Goal: Information Seeking & Learning: Learn about a topic

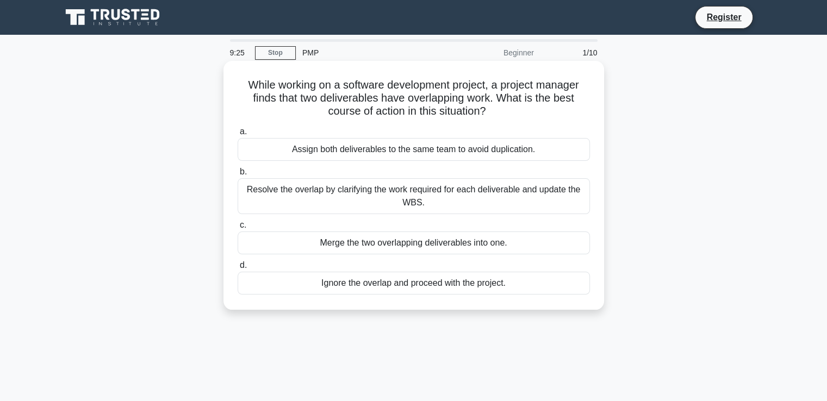
click at [379, 194] on div "Resolve the overlap by clarifying the work required for each deliverable and up…" at bounding box center [414, 196] width 352 height 36
click at [238, 176] on input "b. Resolve the overlap by clarifying the work required for each deliverable and…" at bounding box center [238, 171] width 0 height 7
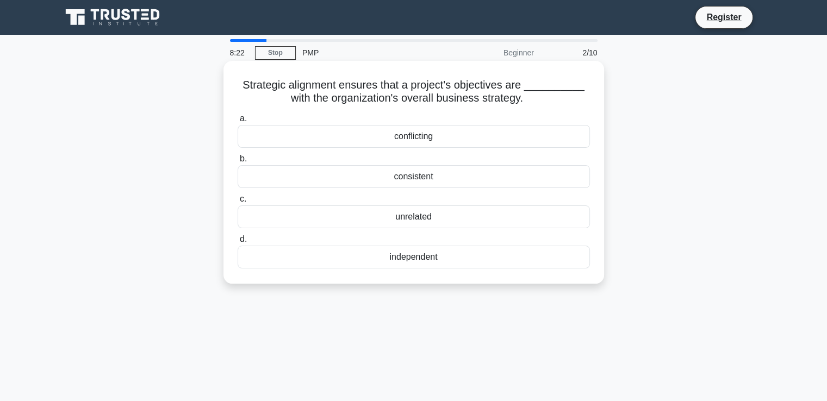
click at [419, 176] on div "consistent" at bounding box center [414, 176] width 352 height 23
click at [238, 163] on input "b. consistent" at bounding box center [238, 158] width 0 height 7
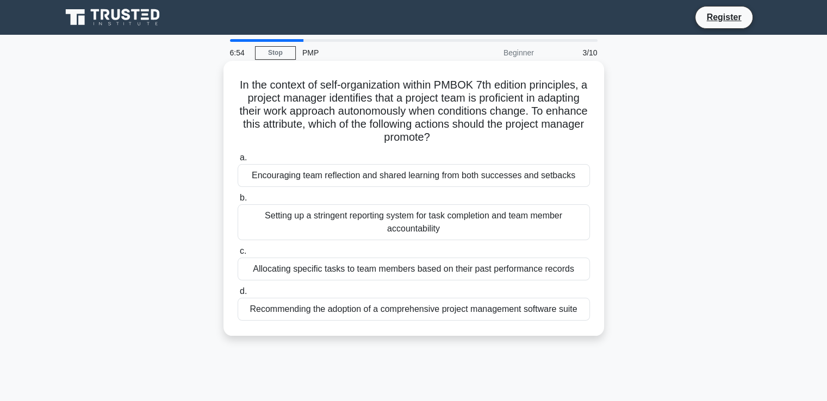
click at [345, 269] on div "Allocating specific tasks to team members based on their past performance recor…" at bounding box center [414, 269] width 352 height 23
click at [238, 255] on input "c. Allocating specific tasks to team members based on their past performance re…" at bounding box center [238, 251] width 0 height 7
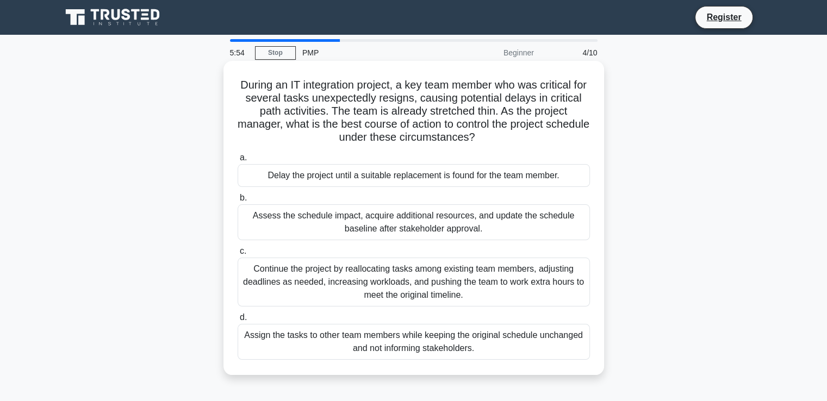
click at [416, 220] on div "Assess the schedule impact, acquire additional resources, and update the schedu…" at bounding box center [414, 222] width 352 height 36
click at [238, 202] on input "b. Assess the schedule impact, acquire additional resources, and update the sch…" at bounding box center [238, 198] width 0 height 7
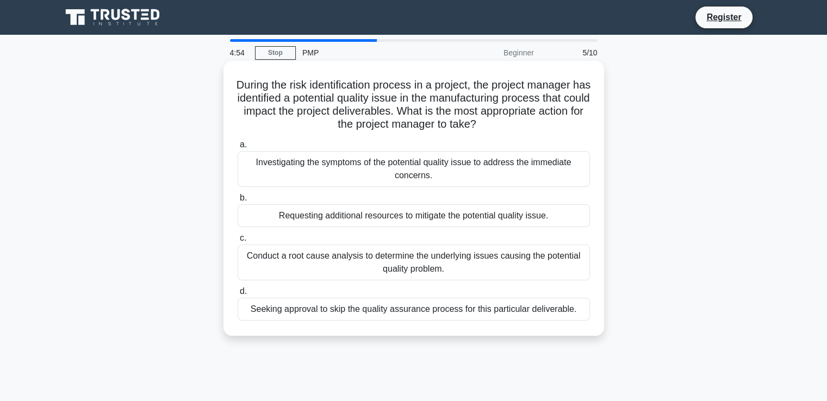
click at [359, 259] on div "Conduct a root cause analysis to determine the underlying issues causing the po…" at bounding box center [414, 263] width 352 height 36
click at [238, 242] on input "c. Conduct a root cause analysis to determine the underlying issues causing the…" at bounding box center [238, 238] width 0 height 7
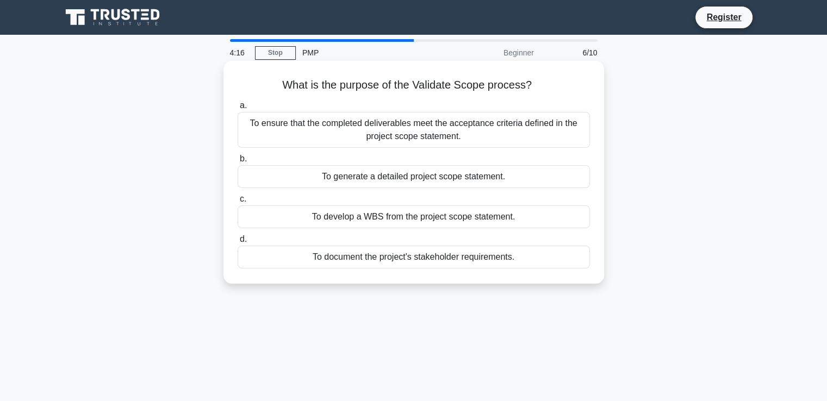
click at [391, 127] on div "To ensure that the completed deliverables meet the acceptance criteria defined …" at bounding box center [414, 130] width 352 height 36
click at [238, 109] on input "a. To ensure that the completed deliverables meet the acceptance criteria defin…" at bounding box center [238, 105] width 0 height 7
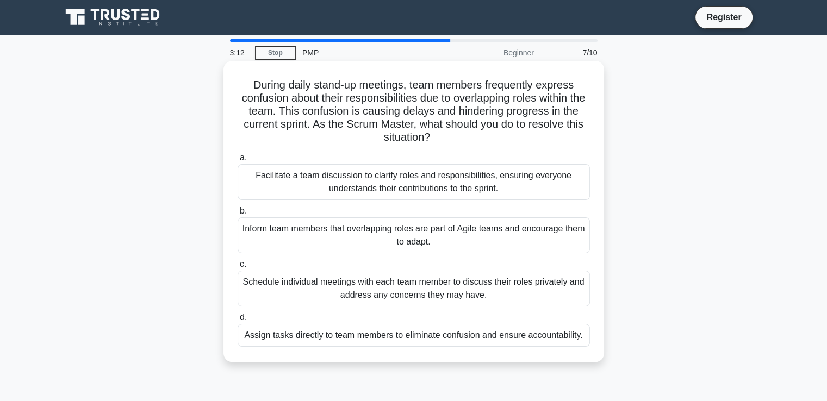
click at [391, 181] on div "Facilitate a team discussion to clarify roles and responsibilities, ensuring ev…" at bounding box center [414, 182] width 352 height 36
click at [238, 161] on input "a. Facilitate a team discussion to clarify roles and responsibilities, ensuring…" at bounding box center [238, 157] width 0 height 7
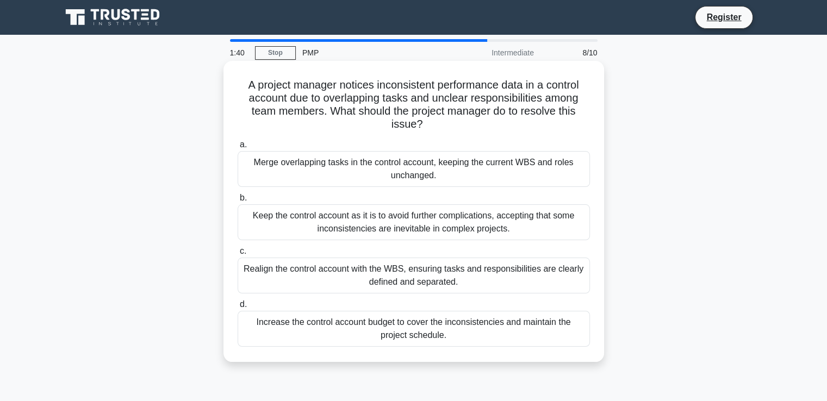
click at [387, 277] on div "Realign the control account with the WBS, ensuring tasks and responsibilities a…" at bounding box center [414, 276] width 352 height 36
click at [238, 255] on input "c. Realign the control account with the WBS, ensuring tasks and responsibilitie…" at bounding box center [238, 251] width 0 height 7
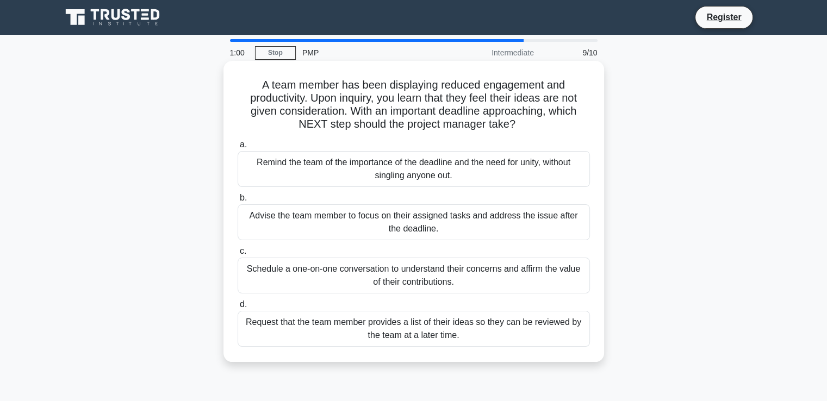
click at [367, 273] on div "Schedule a one-on-one conversation to understand their concerns and affirm the …" at bounding box center [414, 276] width 352 height 36
click at [238, 255] on input "c. Schedule a one-on-one conversation to understand their concerns and affirm t…" at bounding box center [238, 251] width 0 height 7
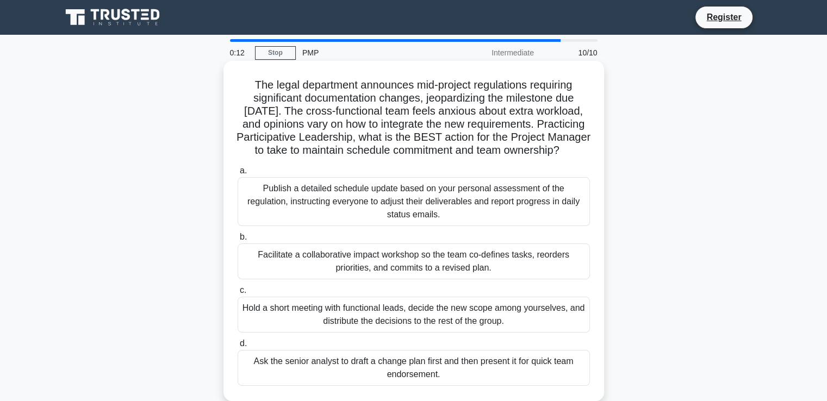
click at [389, 276] on div "Facilitate a collaborative impact workshop so the team co-defines tasks, reorde…" at bounding box center [414, 262] width 352 height 36
click at [238, 241] on input "b. Facilitate a collaborative impact workshop so the team co-defines tasks, reo…" at bounding box center [238, 237] width 0 height 7
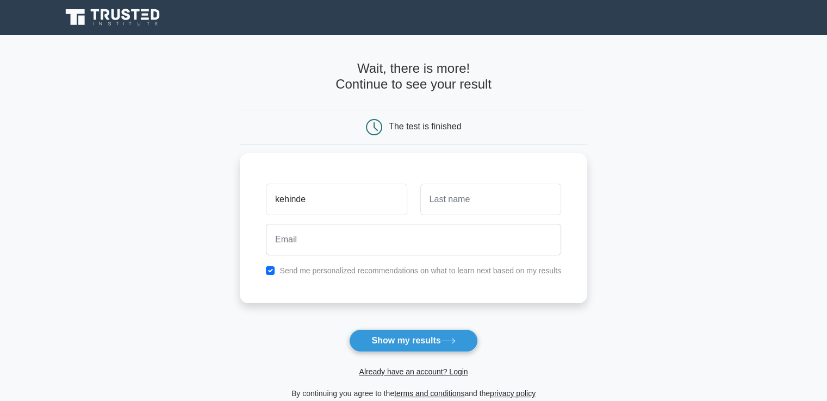
type input "kehinde"
type input "olatunji"
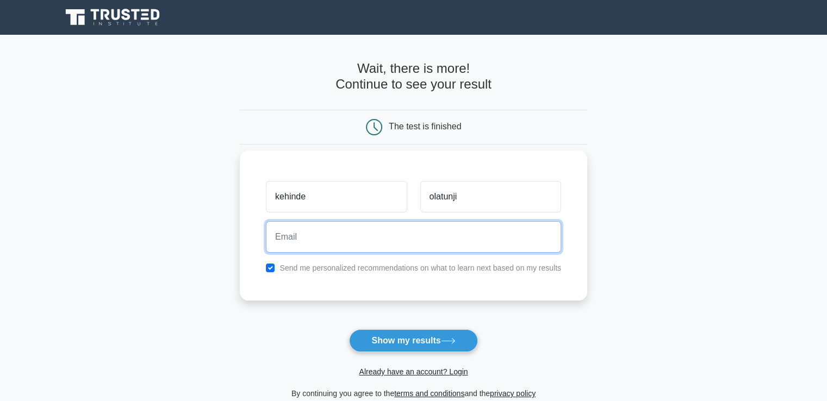
click at [291, 235] on input "email" at bounding box center [413, 237] width 295 height 32
type input "[EMAIL_ADDRESS][DOMAIN_NAME]"
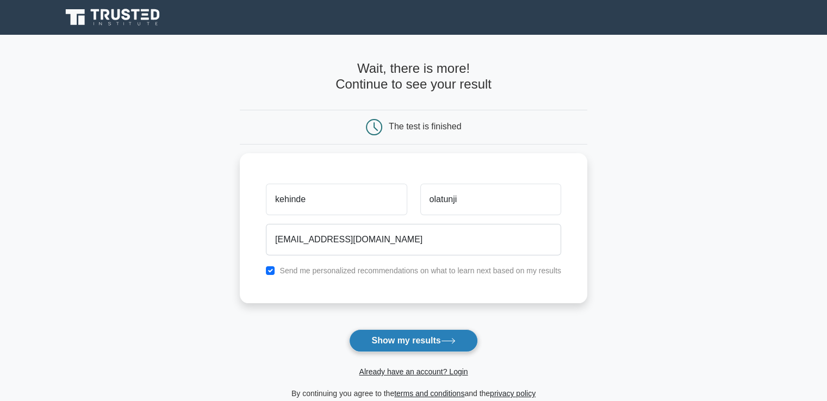
click at [393, 338] on button "Show my results" at bounding box center [413, 340] width 128 height 23
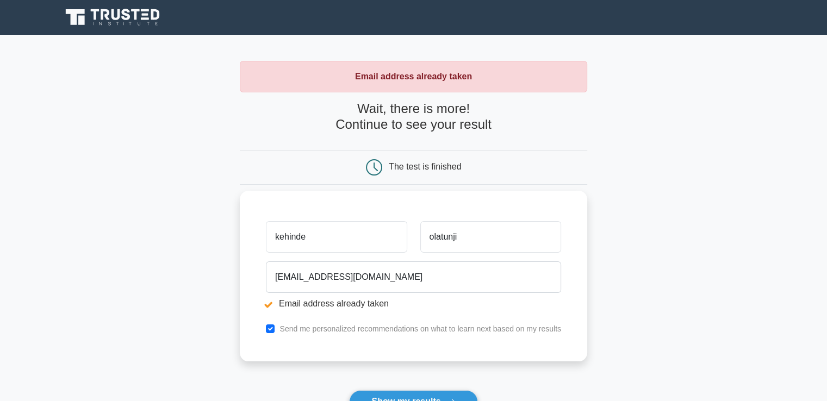
click at [311, 239] on input "kehinde" at bounding box center [336, 237] width 141 height 32
type input "k"
click at [311, 239] on input "text" at bounding box center [336, 237] width 141 height 32
type input "kehinde"
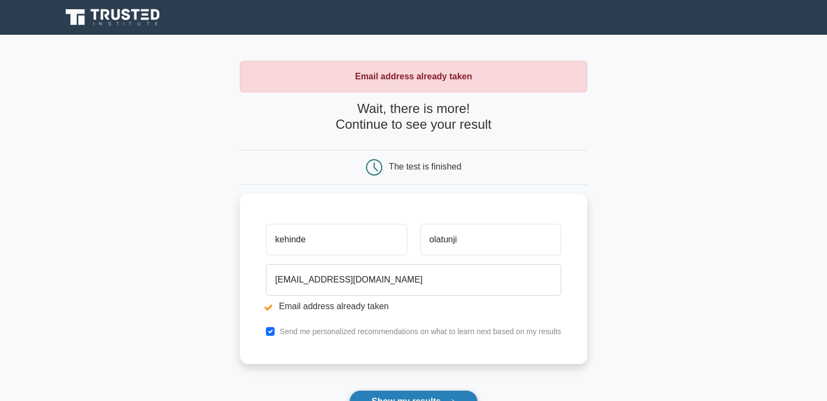
click at [392, 394] on button "Show my results" at bounding box center [413, 401] width 128 height 23
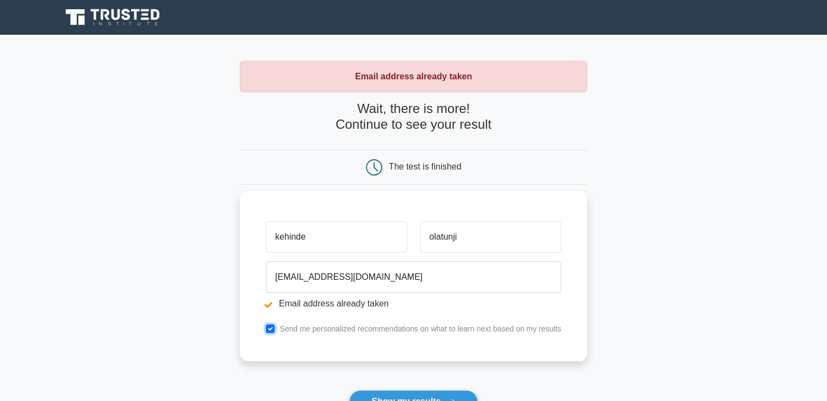
click at [270, 327] on input "checkbox" at bounding box center [270, 328] width 9 height 9
checkbox input "true"
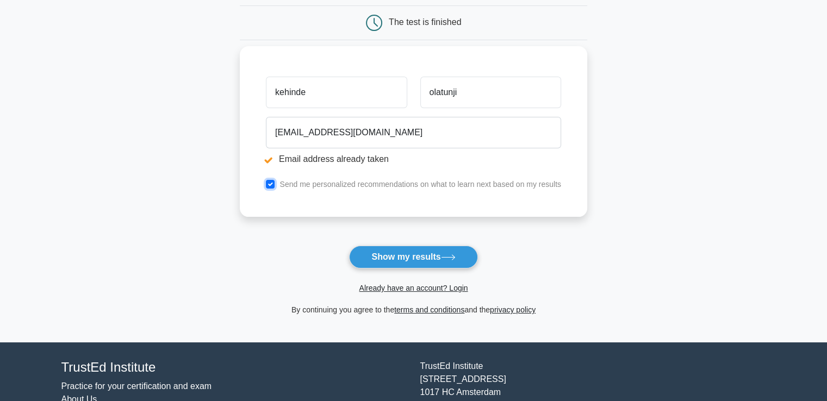
scroll to position [152, 0]
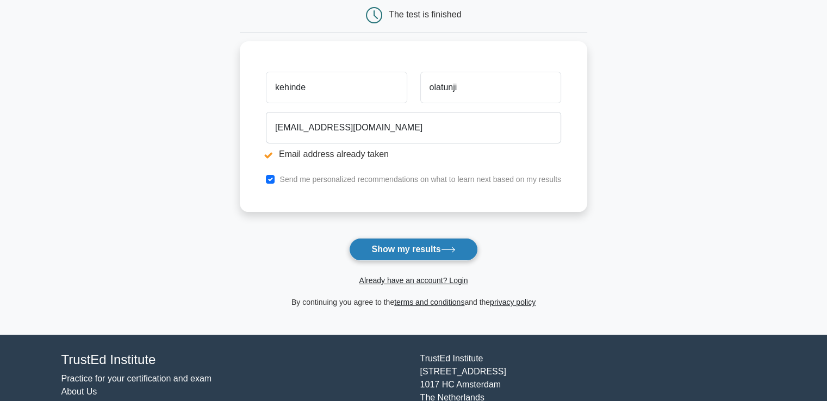
click at [452, 244] on button "Show my results" at bounding box center [413, 249] width 128 height 23
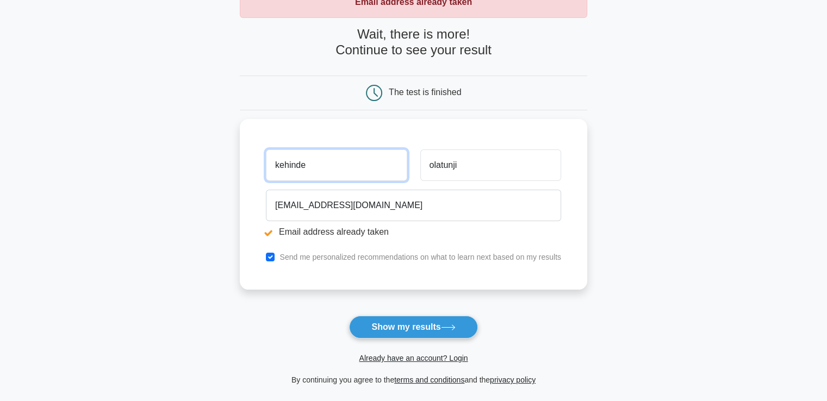
scroll to position [77, 0]
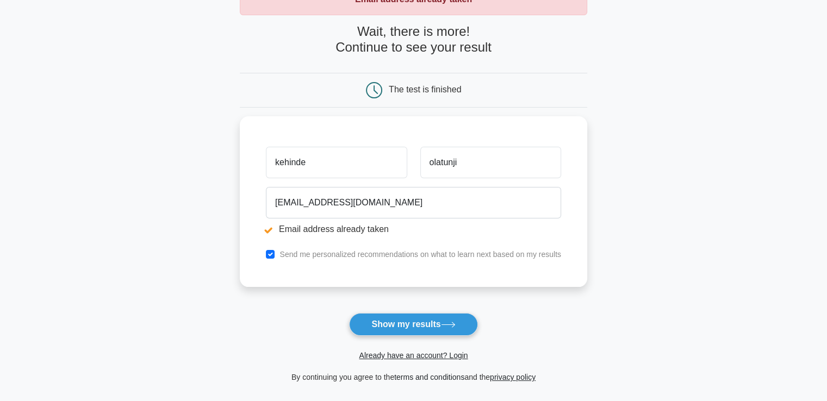
click at [396, 375] on link "terms and conditions" at bounding box center [429, 377] width 70 height 9
click at [403, 319] on button "Show my results" at bounding box center [413, 324] width 128 height 23
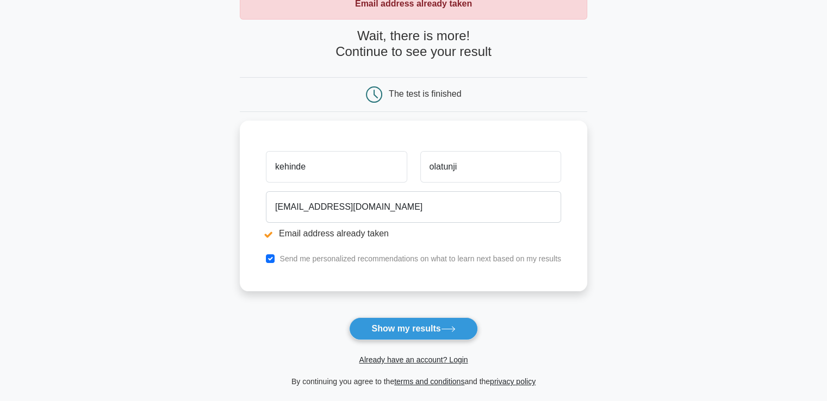
scroll to position [75, 0]
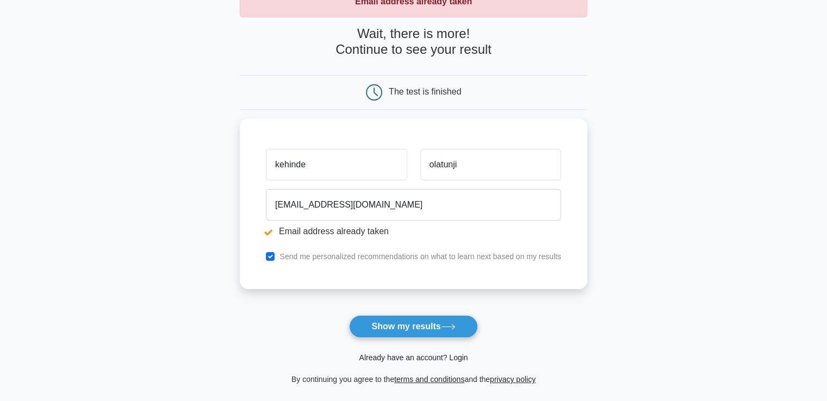
click at [419, 354] on link "Already have an account? Login" at bounding box center [413, 357] width 109 height 9
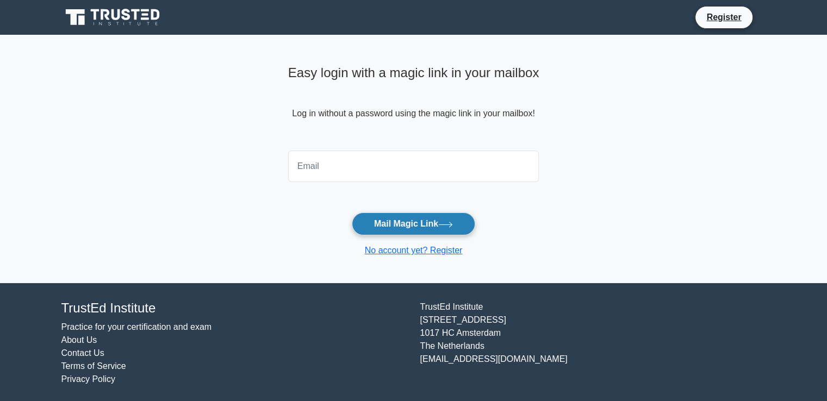
click at [414, 218] on button "Mail Magic Link" at bounding box center [413, 224] width 123 height 23
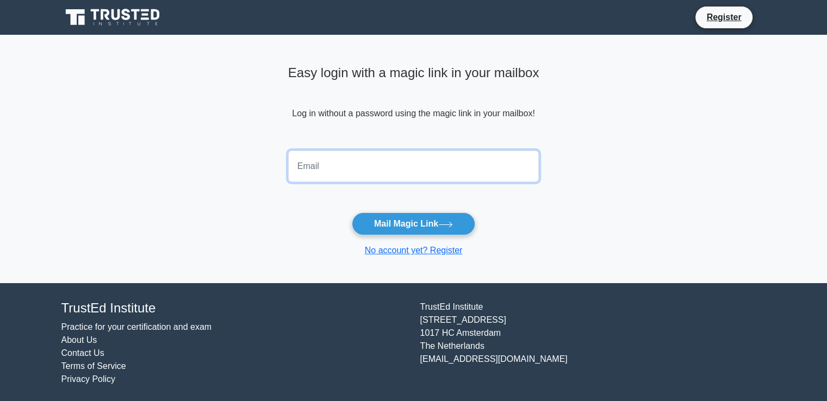
click at [309, 166] on input "email" at bounding box center [413, 167] width 251 height 32
type input "kennipompe@gmail.com"
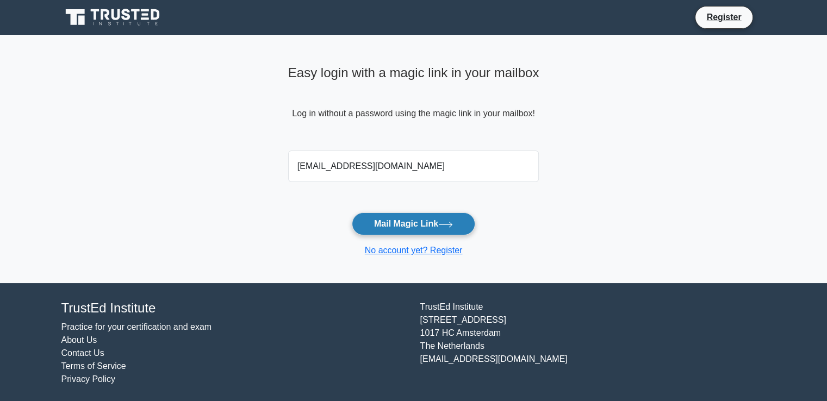
click at [388, 220] on button "Mail Magic Link" at bounding box center [413, 224] width 123 height 23
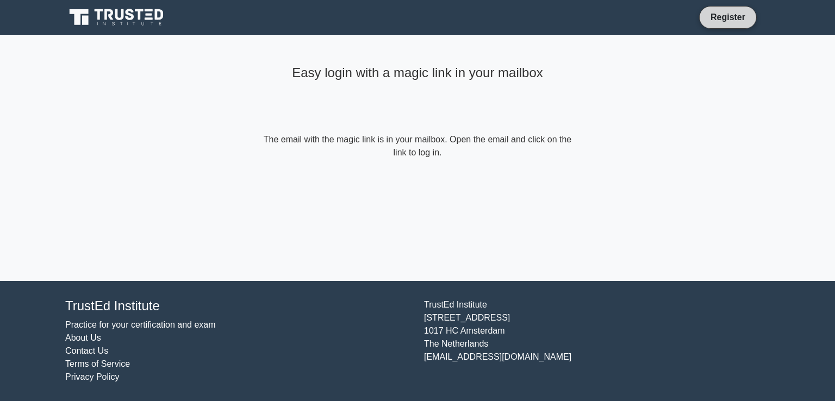
click at [724, 15] on link "Register" at bounding box center [728, 17] width 48 height 14
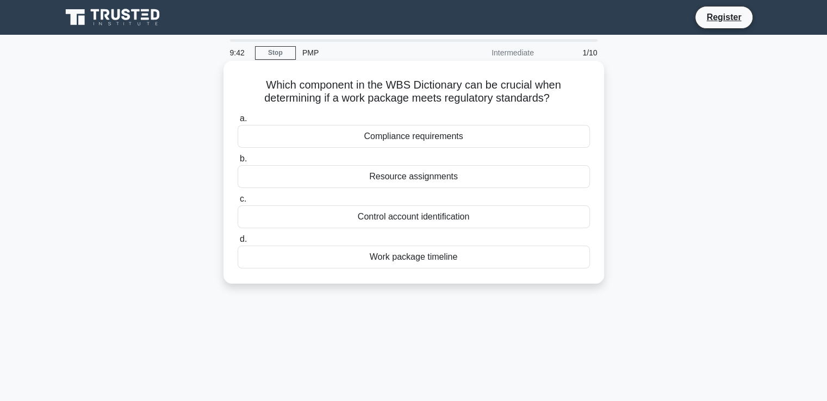
click at [405, 136] on div "Compliance requirements" at bounding box center [414, 136] width 352 height 23
click at [238, 122] on input "a. Compliance requirements" at bounding box center [238, 118] width 0 height 7
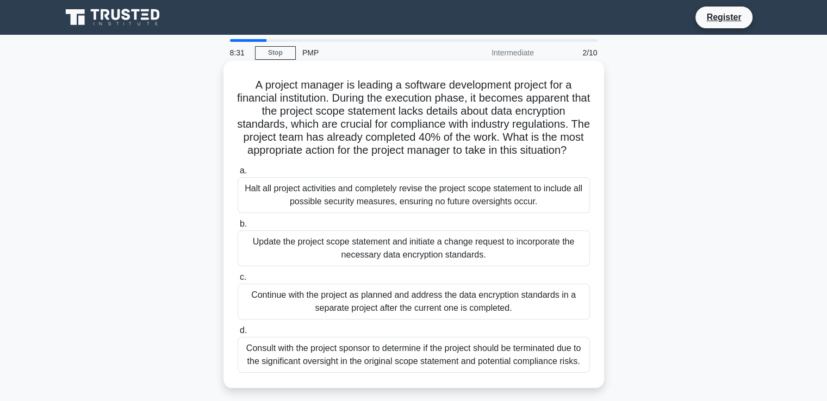
click at [346, 365] on div "Consult with the project sponsor to determine if the project should be terminat…" at bounding box center [414, 355] width 352 height 36
click at [238, 334] on input "d. Consult with the project sponsor to determine if the project should be termi…" at bounding box center [238, 330] width 0 height 7
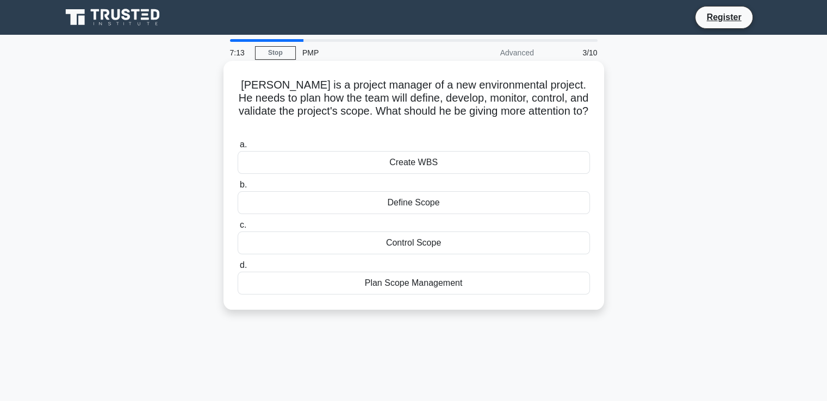
click at [410, 272] on div "Plan Scope Management" at bounding box center [414, 283] width 352 height 23
click at [238, 267] on input "d. Plan Scope Management" at bounding box center [238, 265] width 0 height 7
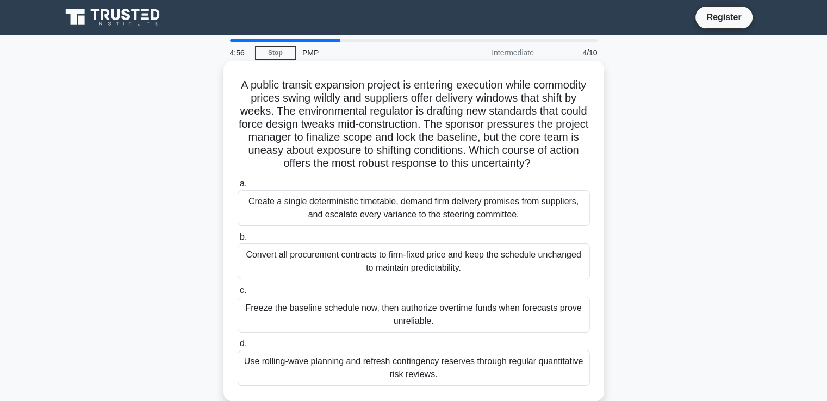
click at [415, 220] on div "Create a single deterministic timetable, demand firm delivery promises from sup…" at bounding box center [414, 208] width 352 height 36
click at [238, 188] on input "a. Create a single deterministic timetable, demand firm delivery promises from …" at bounding box center [238, 183] width 0 height 7
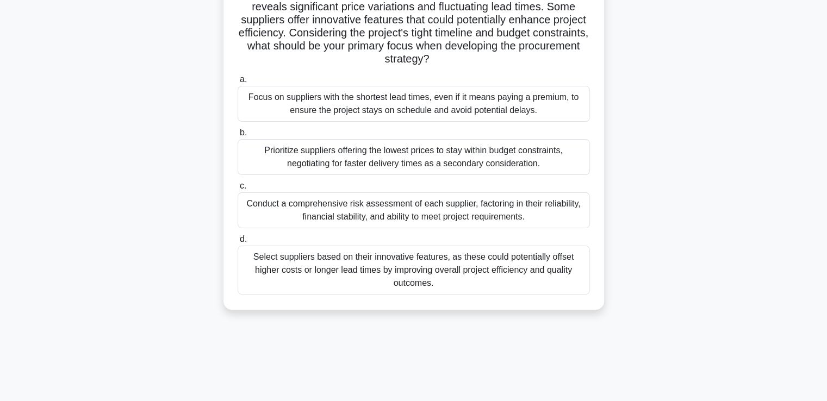
scroll to position [118, 0]
click at [361, 203] on div "Conduct a comprehensive risk assessment of each supplier, factoring in their re…" at bounding box center [414, 210] width 352 height 36
click at [238, 189] on input "c. Conduct a comprehensive risk assessment of each supplier, factoring in their…" at bounding box center [238, 185] width 0 height 7
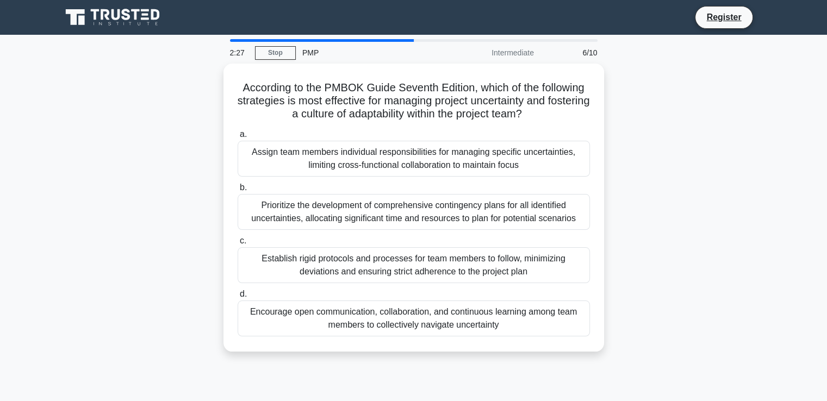
scroll to position [22, 0]
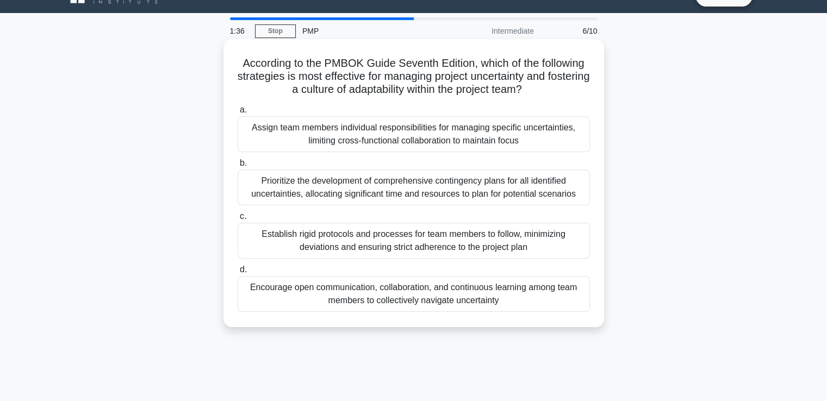
click at [345, 194] on div "Prioritize the development of comprehensive contingency plans for all identifie…" at bounding box center [414, 188] width 352 height 36
click at [238, 167] on input "b. Prioritize the development of comprehensive contingency plans for all identi…" at bounding box center [238, 163] width 0 height 7
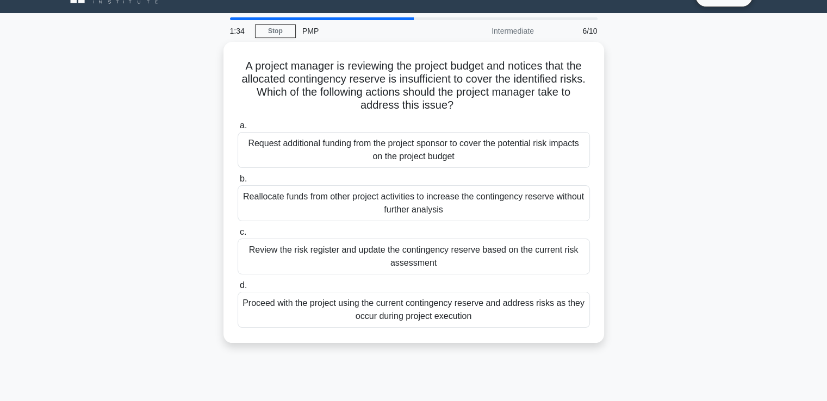
scroll to position [0, 0]
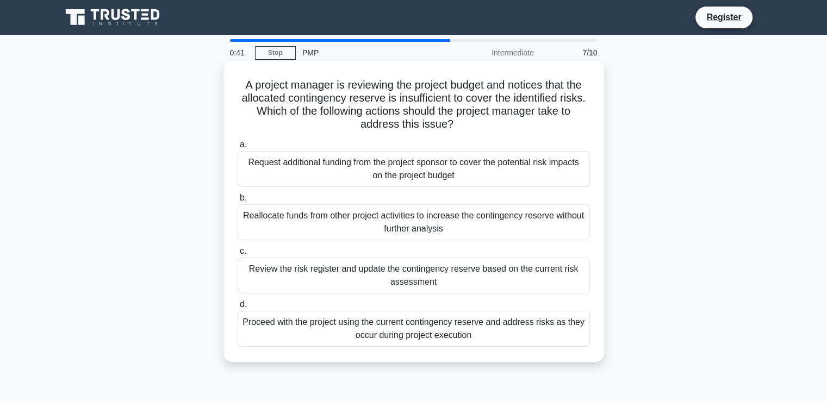
click at [350, 266] on div "Review the risk register and update the contingency reserve based on the curren…" at bounding box center [414, 276] width 352 height 36
click at [238, 255] on input "c. Review the risk register and update the contingency reserve based on the cur…" at bounding box center [238, 251] width 0 height 7
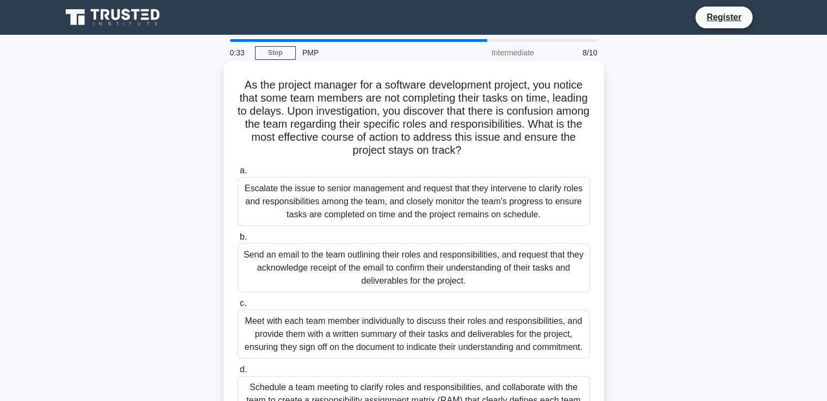
drag, startPoint x: 350, startPoint y: 266, endPoint x: 336, endPoint y: 173, distance: 94.0
click at [336, 173] on div "a. Escalate the issue to senior management and request that they intervene to c…" at bounding box center [413, 294] width 365 height 265
click at [355, 322] on div "Meet with each team member individually to discuss their roles and responsibili…" at bounding box center [414, 334] width 352 height 49
click at [238, 307] on input "c. Meet with each team member individually to discuss their roles and responsib…" at bounding box center [238, 303] width 0 height 7
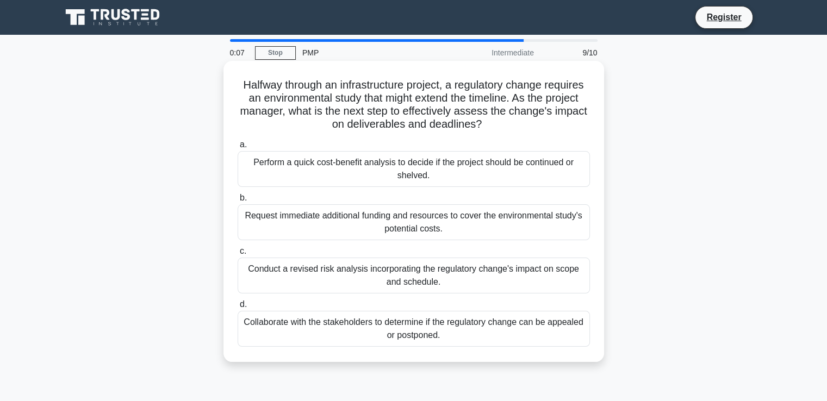
click at [340, 269] on div "Conduct a revised risk analysis incorporating the regulatory change's impact on…" at bounding box center [414, 276] width 352 height 36
click at [238, 255] on input "c. Conduct a revised risk analysis incorporating the regulatory change's impact…" at bounding box center [238, 251] width 0 height 7
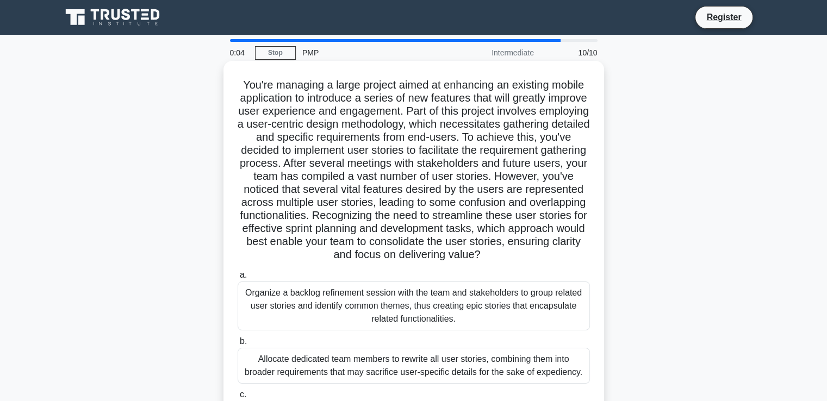
click at [314, 307] on div "Organize a backlog refinement session with the team and stakeholders to group r…" at bounding box center [414, 306] width 352 height 49
click at [238, 279] on input "a. Organize a backlog refinement session with the team and stakeholders to grou…" at bounding box center [238, 275] width 0 height 7
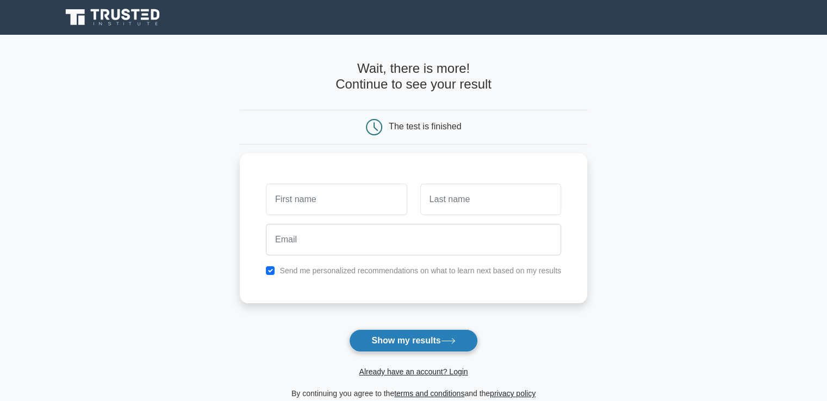
click at [392, 335] on button "Show my results" at bounding box center [413, 340] width 128 height 23
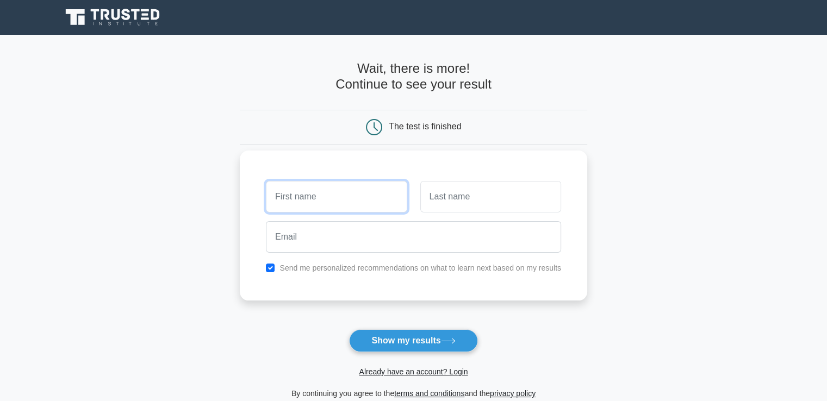
click at [301, 196] on input "text" at bounding box center [336, 197] width 141 height 32
type input "kehinde"
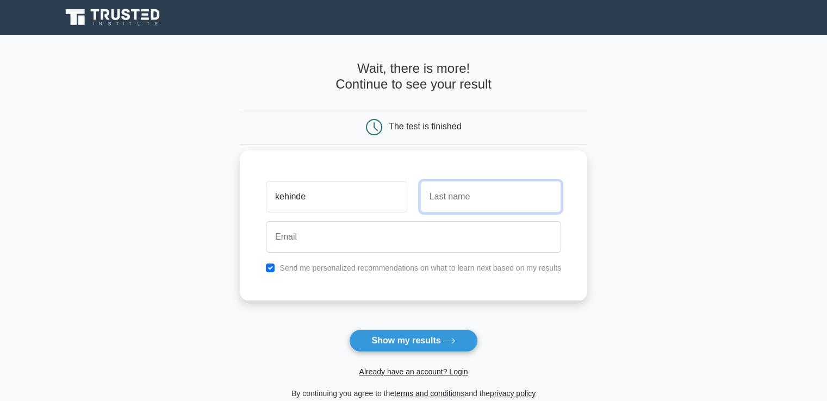
click at [448, 198] on input "text" at bounding box center [490, 197] width 141 height 32
type input "olatunji"
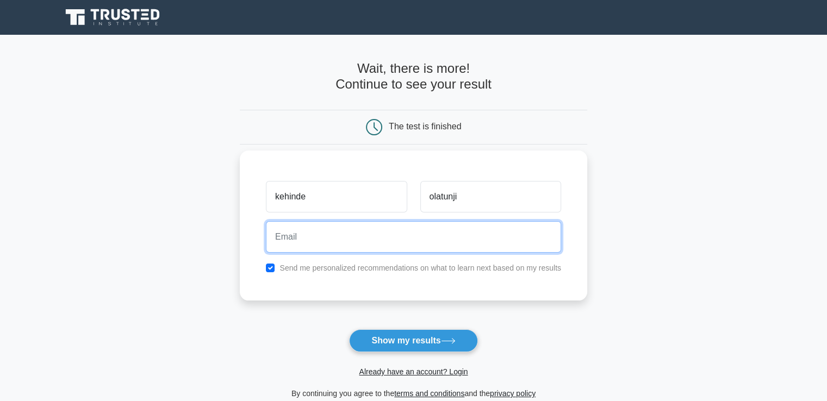
click at [332, 244] on input "email" at bounding box center [413, 237] width 295 height 32
type input "[EMAIL_ADDRESS][DOMAIN_NAME]"
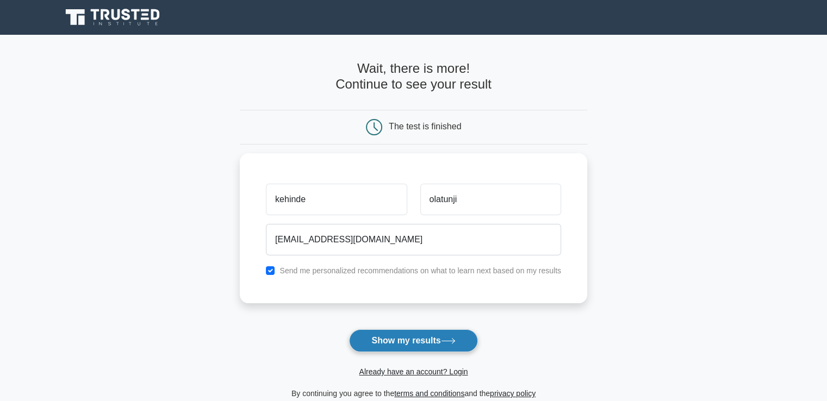
click at [392, 340] on button "Show my results" at bounding box center [413, 340] width 128 height 23
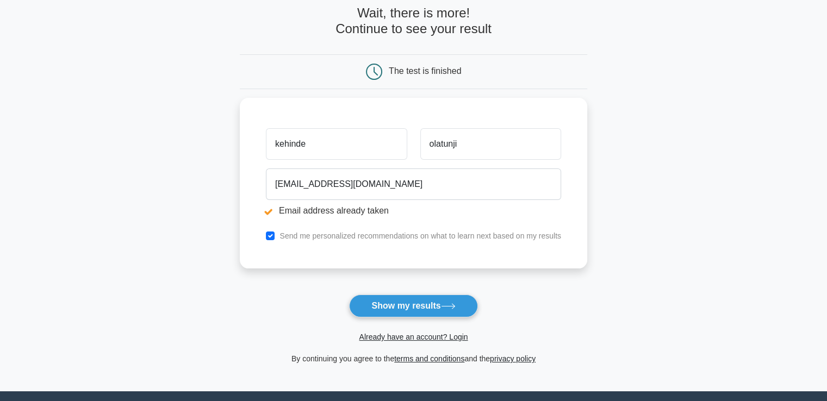
scroll to position [97, 0]
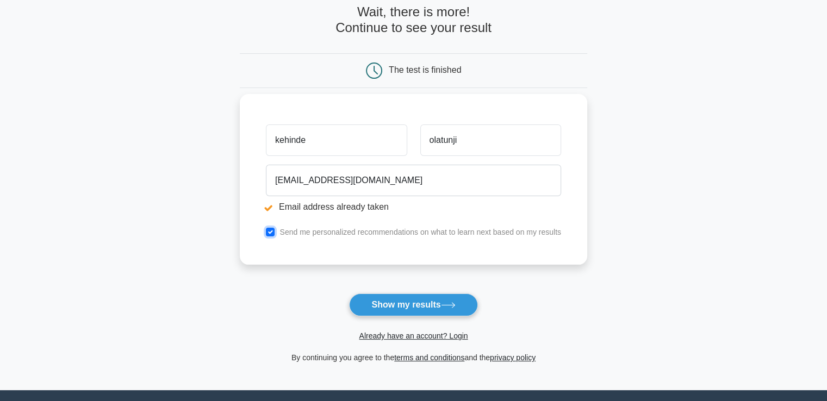
click at [272, 234] on input "checkbox" at bounding box center [270, 232] width 9 height 9
checkbox input "false"
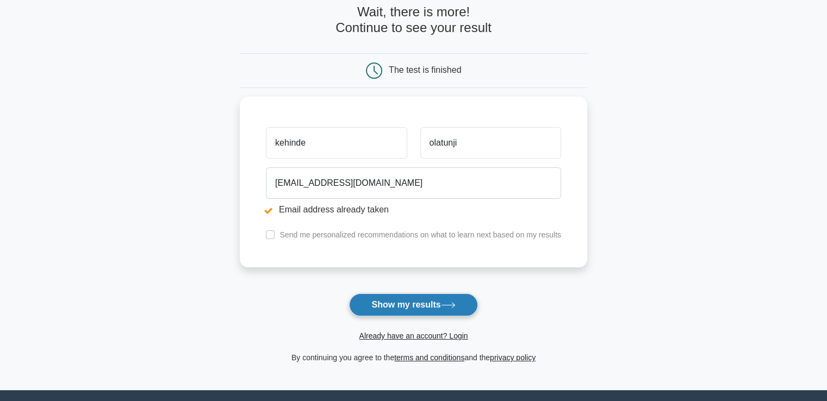
click at [394, 304] on button "Show my results" at bounding box center [413, 305] width 128 height 23
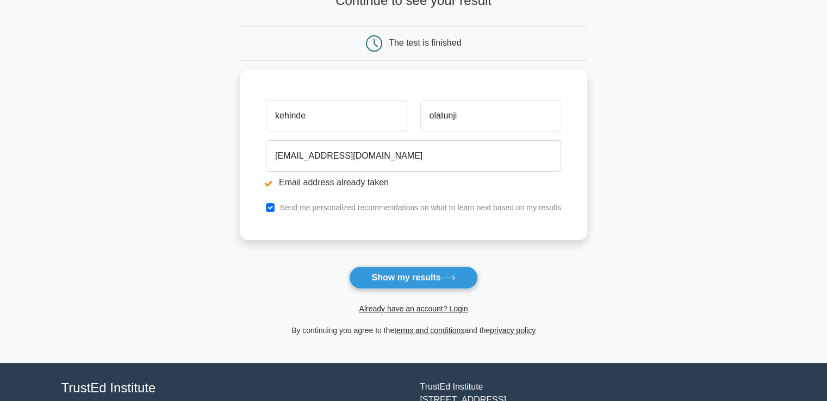
scroll to position [133, 0]
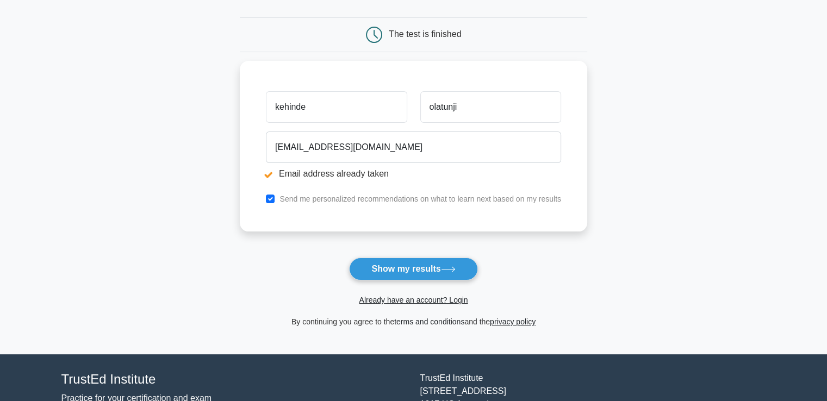
click at [411, 319] on link "terms and conditions" at bounding box center [429, 321] width 70 height 9
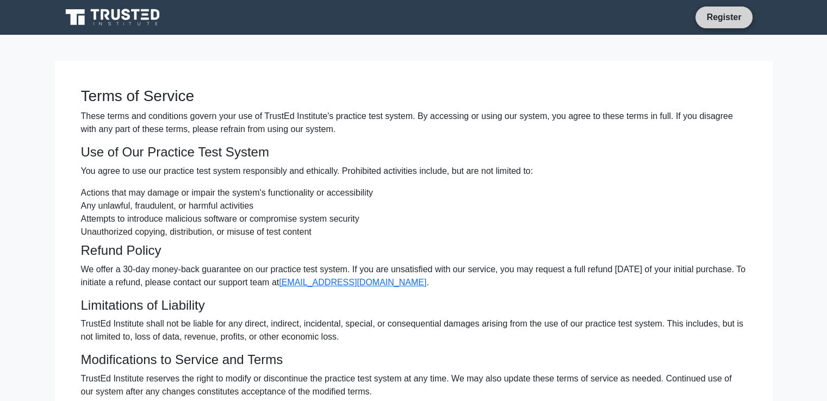
click at [719, 16] on link "Register" at bounding box center [724, 17] width 48 height 14
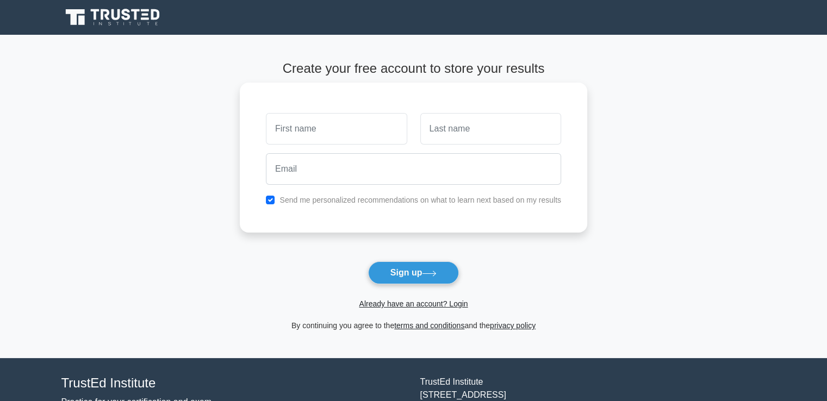
click at [304, 133] on input "text" at bounding box center [336, 129] width 141 height 32
type input "kehinde"
click at [461, 126] on input "text" at bounding box center [490, 129] width 141 height 32
type input "olatunji"
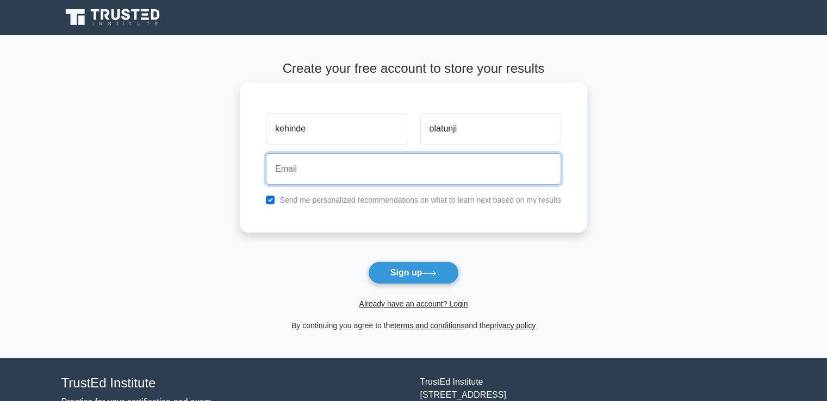
click at [326, 169] on input "email" at bounding box center [413, 169] width 295 height 32
type input "[EMAIL_ADDRESS][DOMAIN_NAME]"
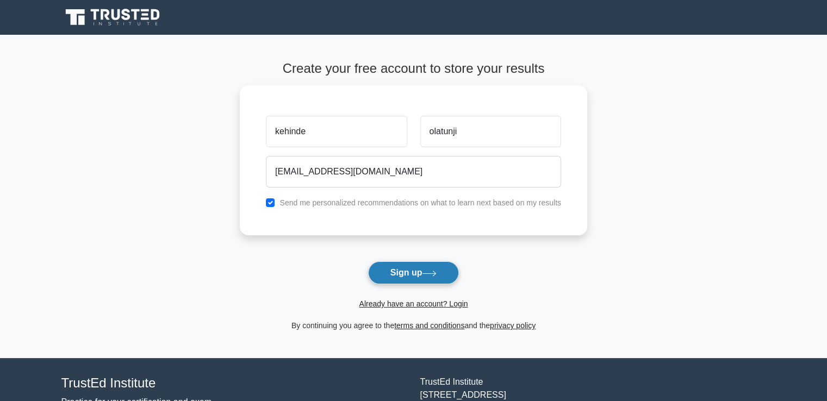
click at [410, 272] on button "Sign up" at bounding box center [413, 272] width 91 height 23
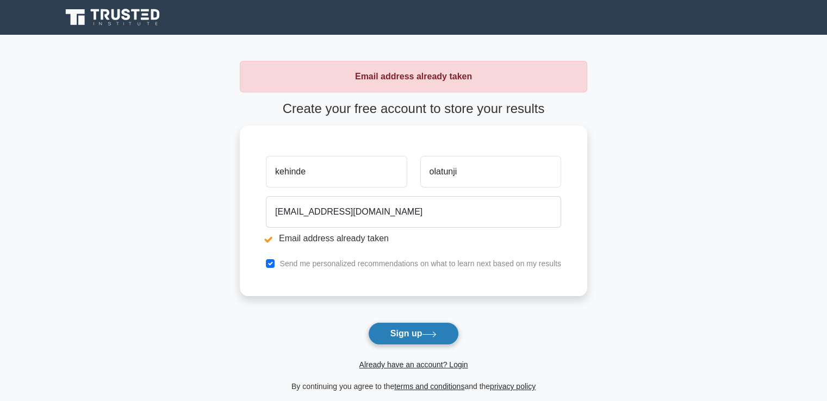
click at [403, 333] on button "Sign up" at bounding box center [413, 333] width 91 height 23
click at [399, 363] on link "Already have an account? Login" at bounding box center [413, 364] width 109 height 9
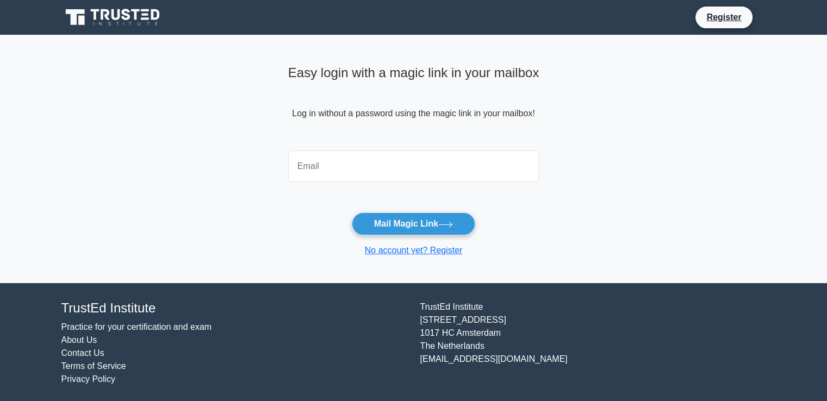
click at [321, 171] on input "email" at bounding box center [413, 167] width 251 height 32
type input "[EMAIL_ADDRESS][DOMAIN_NAME]"
click at [437, 251] on link "No account yet? Register" at bounding box center [414, 250] width 98 height 9
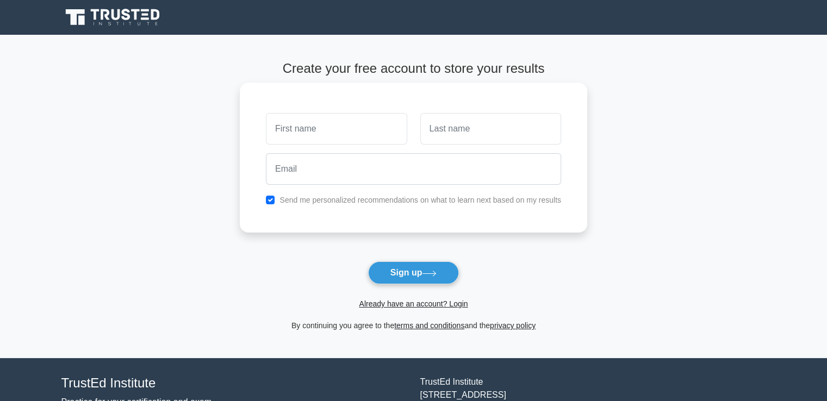
drag, startPoint x: 0, startPoint y: 0, endPoint x: 292, endPoint y: 132, distance: 320.9
click at [292, 132] on input "text" at bounding box center [336, 129] width 141 height 32
type input "kehinde"
click at [451, 132] on input "text" at bounding box center [490, 129] width 141 height 32
type input "olatunji"
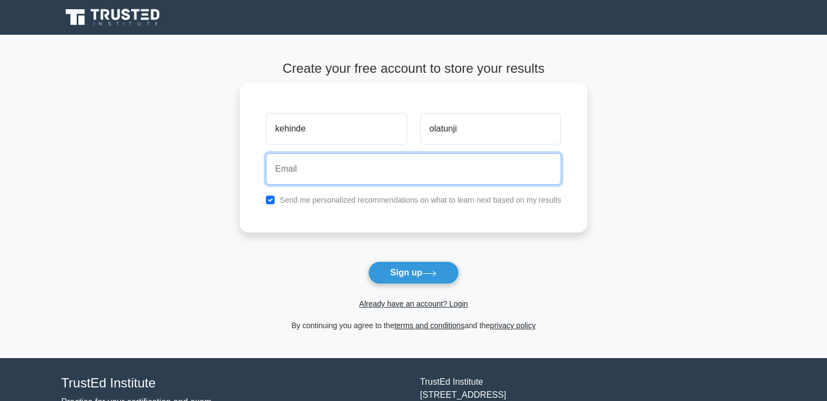
click at [305, 175] on input "email" at bounding box center [413, 169] width 295 height 32
type input "[EMAIL_ADDRESS][DOMAIN_NAME]"
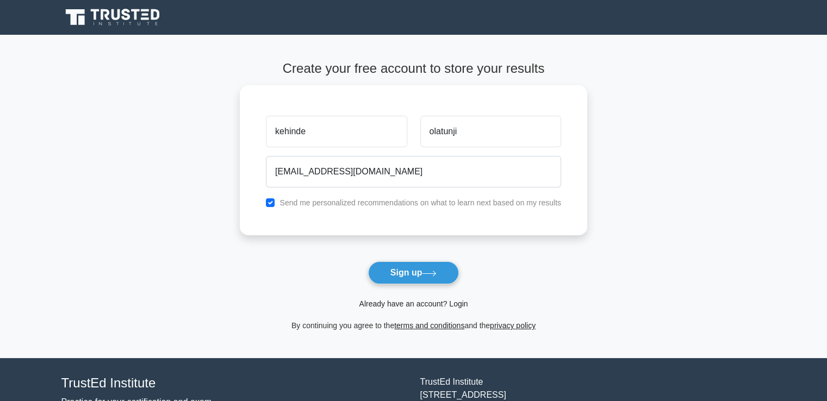
click at [389, 304] on link "Already have an account? Login" at bounding box center [413, 303] width 109 height 9
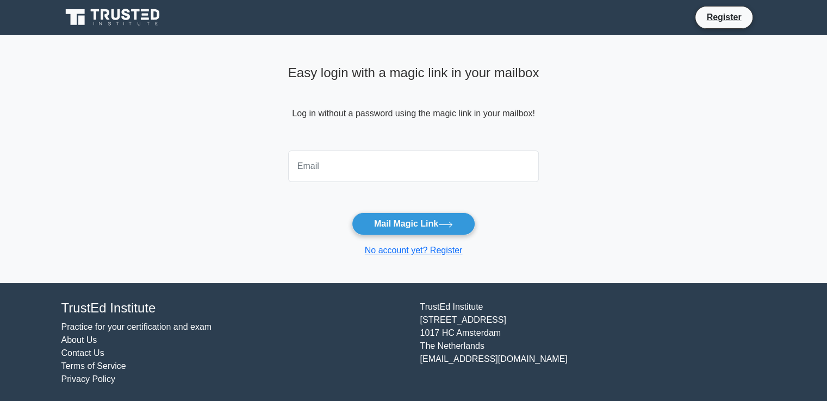
click at [307, 168] on input "email" at bounding box center [413, 167] width 251 height 32
type input "[EMAIL_ADDRESS][DOMAIN_NAME]"
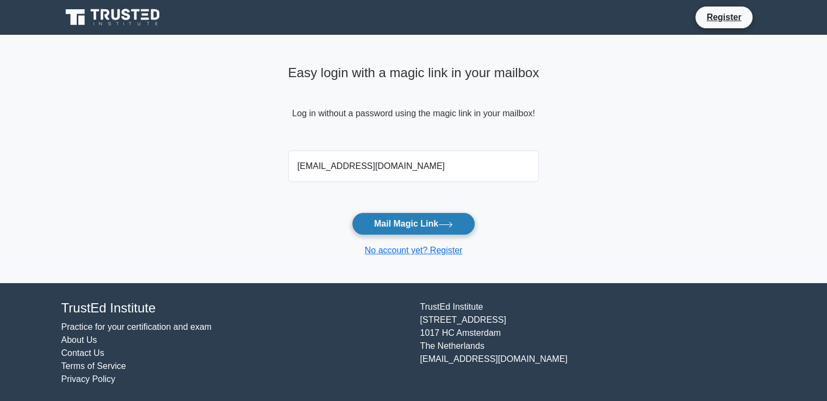
click at [394, 220] on button "Mail Magic Link" at bounding box center [413, 224] width 123 height 23
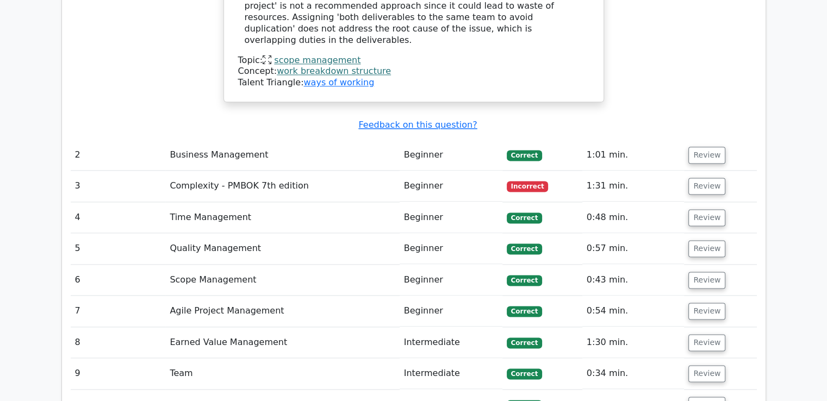
scroll to position [1391, 0]
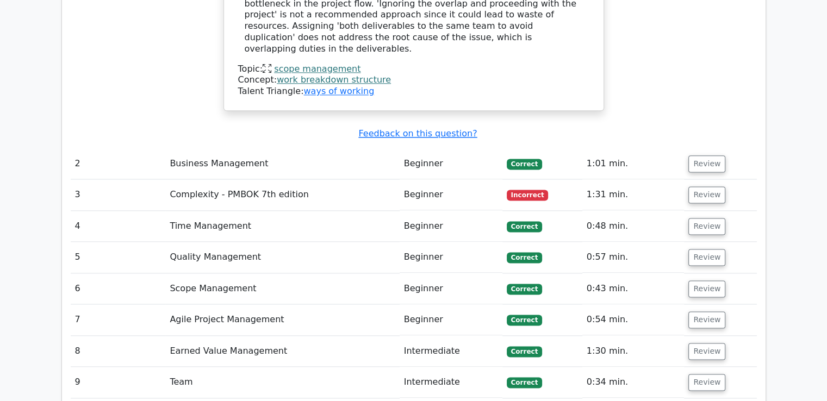
click at [527, 190] on span "Incorrect" at bounding box center [528, 195] width 42 height 11
click at [698, 186] on button "Review" at bounding box center [706, 194] width 37 height 17
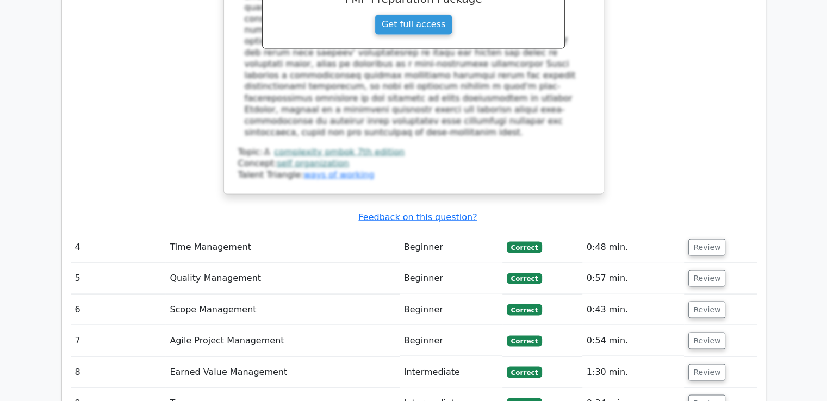
scroll to position [2000, 0]
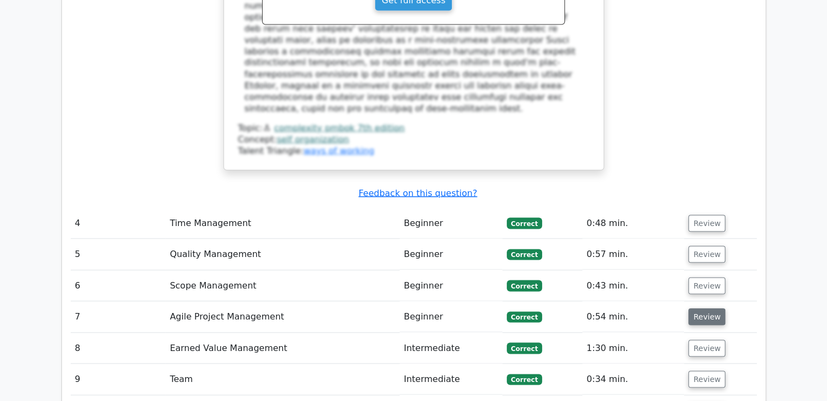
click at [694, 308] on button "Review" at bounding box center [706, 316] width 37 height 17
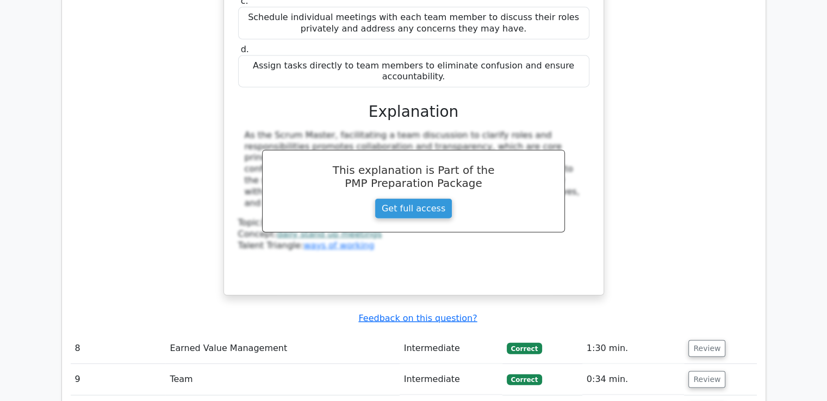
scroll to position [2565, 0]
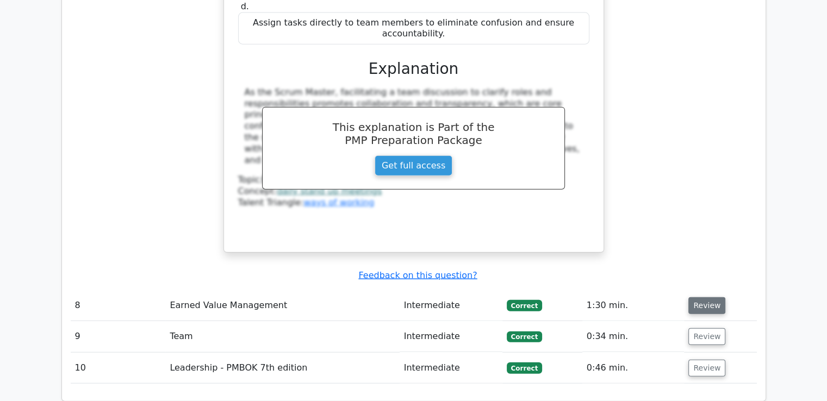
click at [704, 297] on button "Review" at bounding box center [706, 305] width 37 height 17
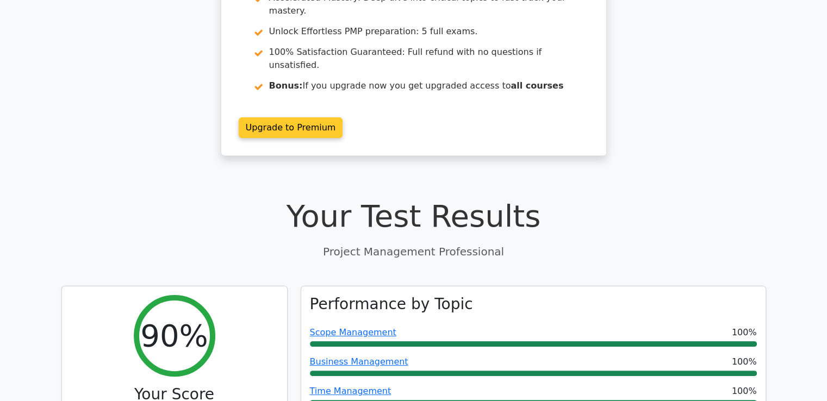
scroll to position [174, 0]
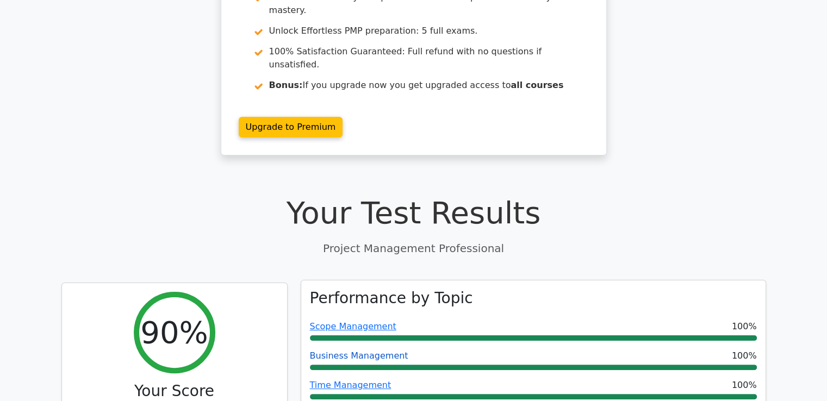
click at [348, 351] on link "Business Management" at bounding box center [359, 356] width 98 height 10
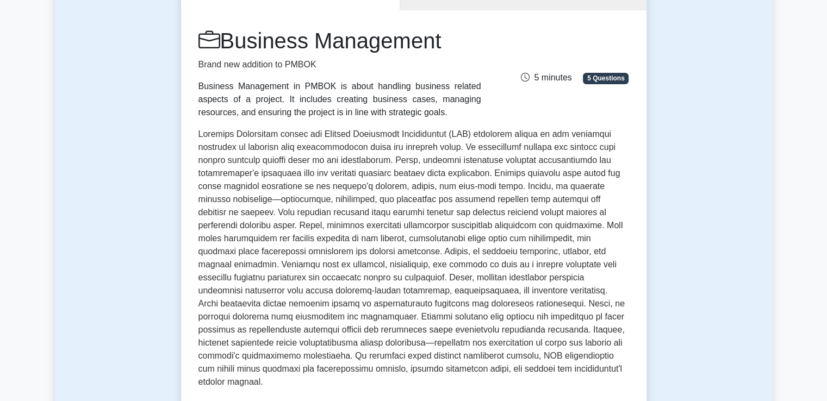
scroll to position [130, 0]
